Goal: Check status: Check status

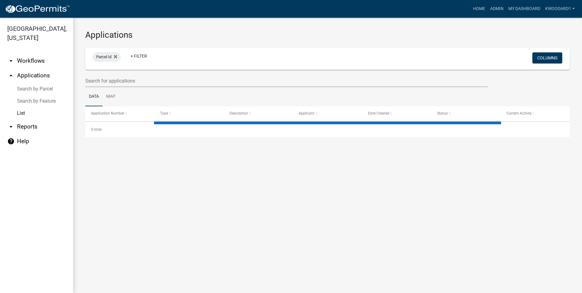
select select "3: 100"
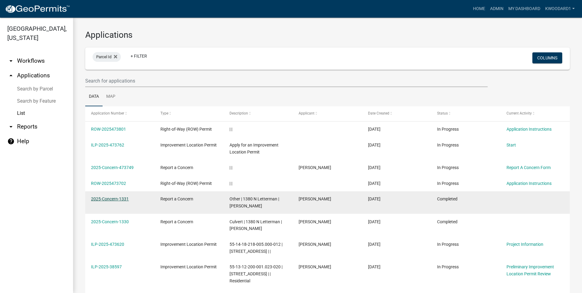
click at [108, 198] on link "2025-Concern-1331" at bounding box center [110, 198] width 38 height 5
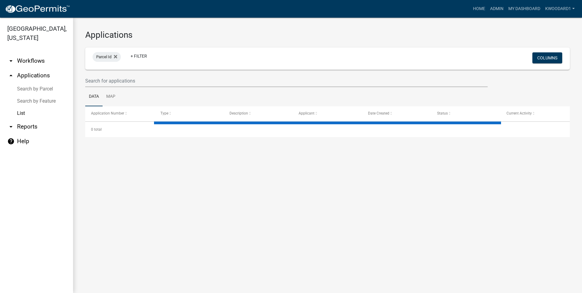
select select "3: 100"
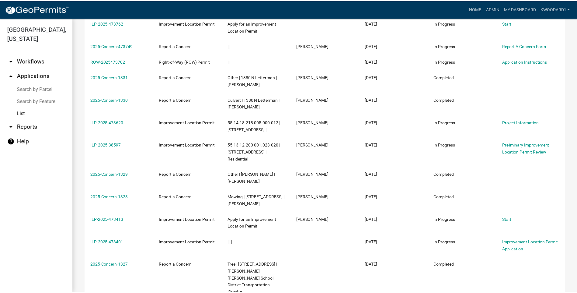
scroll to position [152, 0]
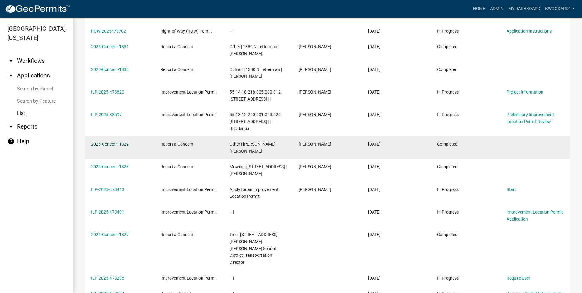
click at [95, 142] on link "2025-Concern-1329" at bounding box center [110, 143] width 38 height 5
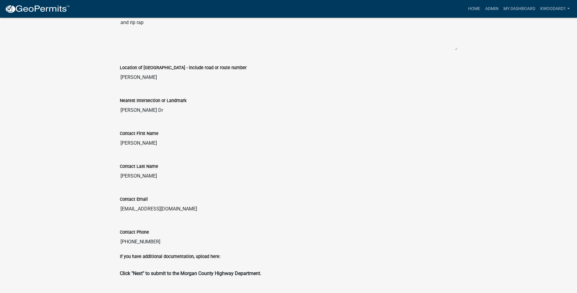
scroll to position [243, 0]
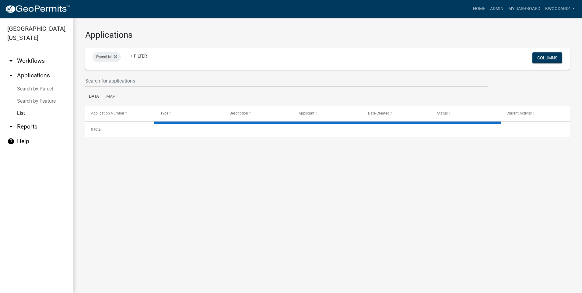
select select "3: 100"
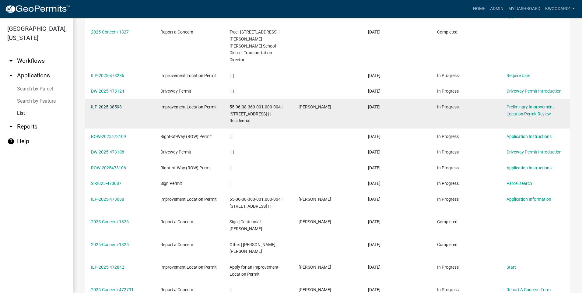
scroll to position [365, 0]
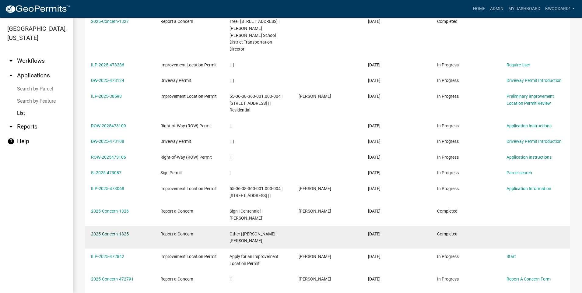
click at [104, 231] on link "2025-Concern-1325" at bounding box center [110, 233] width 38 height 5
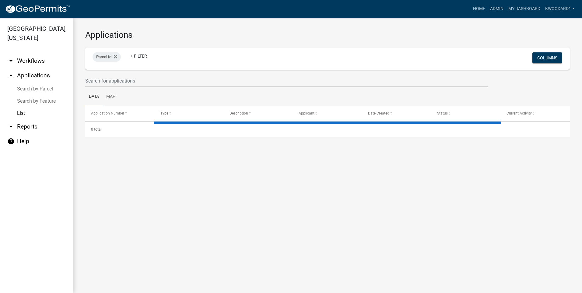
select select "3: 100"
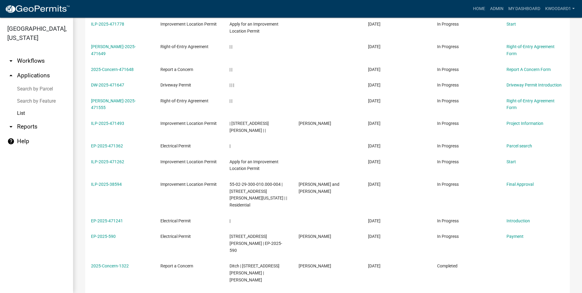
scroll to position [1095, 0]
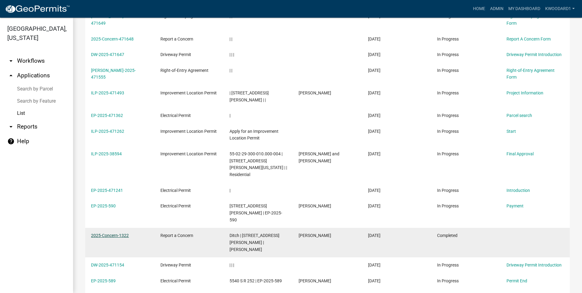
click at [122, 233] on link "2025-Concern-1322" at bounding box center [110, 235] width 38 height 5
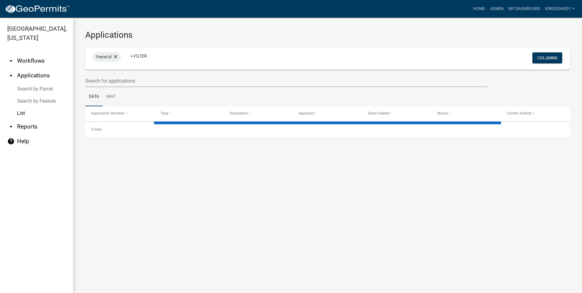
select select "3: 100"
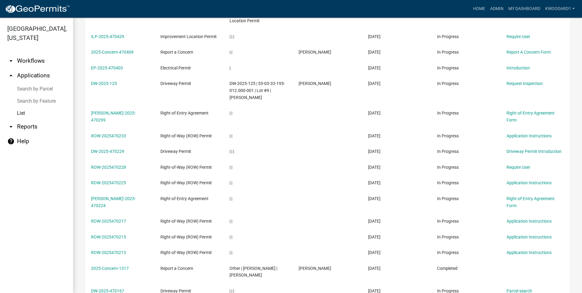
scroll to position [1916, 0]
